Goal: Find contact information: Obtain details needed to contact an individual or organization

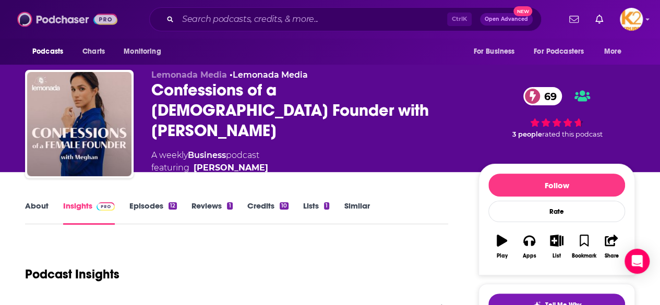
click at [46, 18] on img at bounding box center [67, 19] width 100 height 20
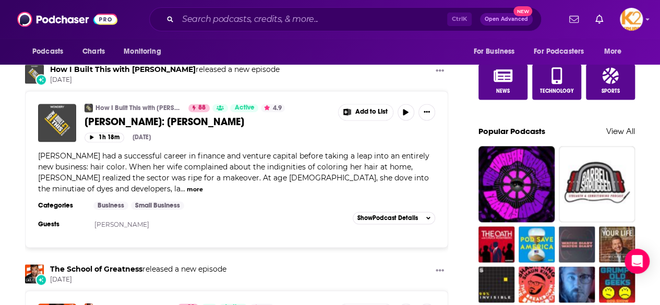
scroll to position [658, 0]
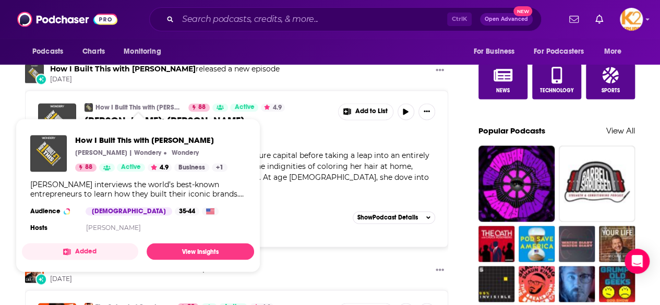
click at [154, 103] on link "How I Built This with [PERSON_NAME]" at bounding box center [138, 107] width 86 height 8
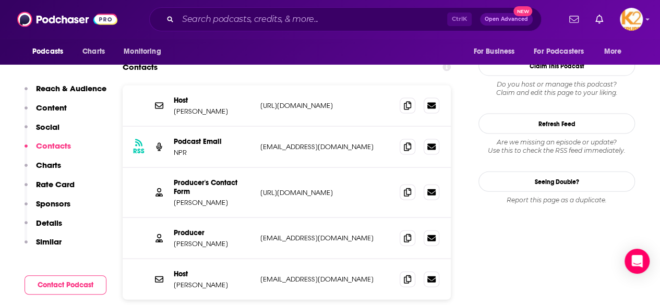
scroll to position [1072, 0]
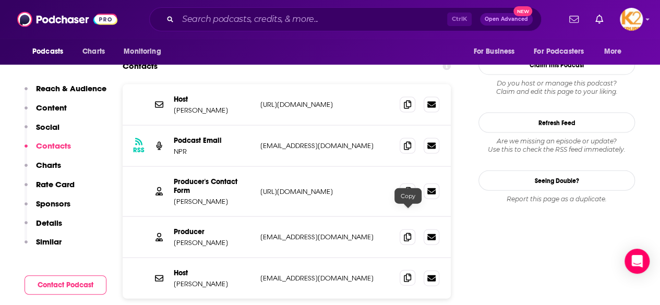
click at [406, 274] on icon at bounding box center [407, 278] width 7 height 8
click at [203, 20] on input "Search podcasts, credits, & more..." at bounding box center [312, 19] width 269 height 17
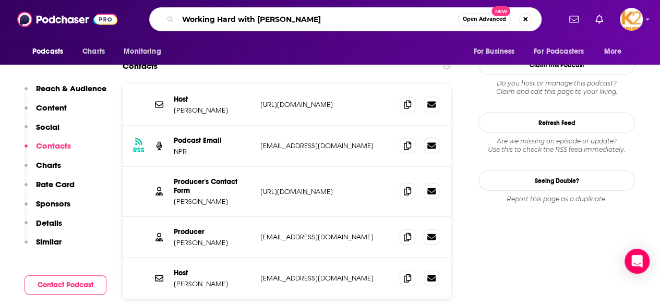
type input "Working Hard with [PERSON_NAME]"
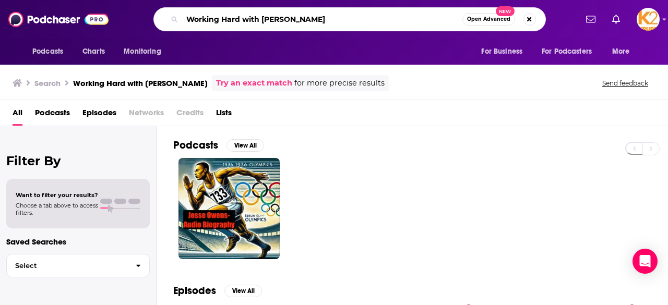
click at [318, 20] on input "Working Hard with [PERSON_NAME]" at bounding box center [322, 19] width 280 height 17
type input "Working Hard with [PERSON_NAME]"
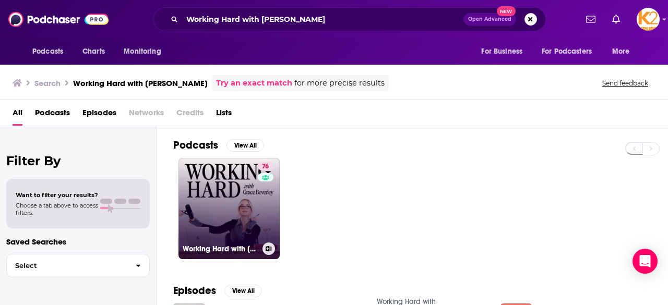
click at [242, 207] on link "76 Working Hard with [PERSON_NAME]" at bounding box center [228, 208] width 101 height 101
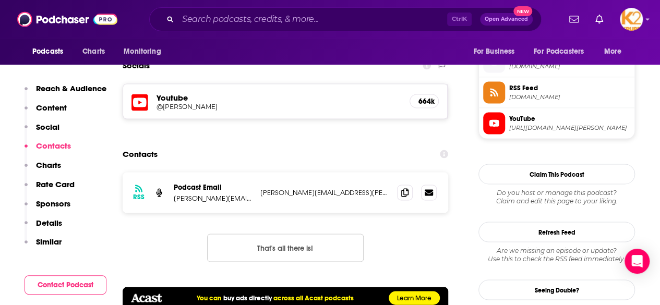
scroll to position [938, 0]
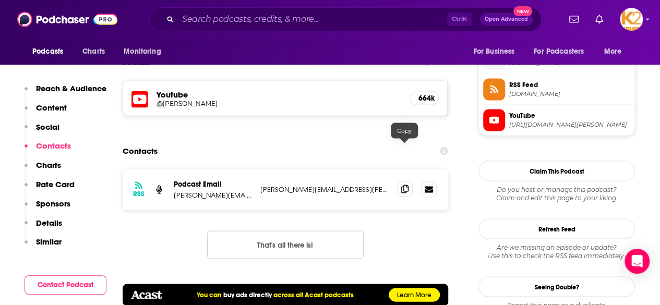
click at [406, 185] on icon at bounding box center [404, 189] width 7 height 8
click at [147, 215] on div "RSS Podcast Email [PERSON_NAME][EMAIL_ADDRESS][PERSON_NAME][DOMAIN_NAME] [PERSO…" at bounding box center [287, 222] width 328 height 106
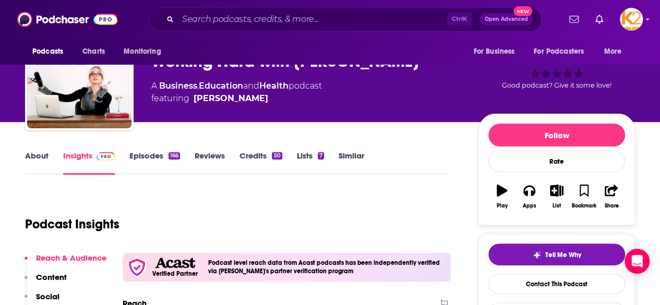
scroll to position [0, 0]
